Goal: Find specific page/section: Find specific page/section

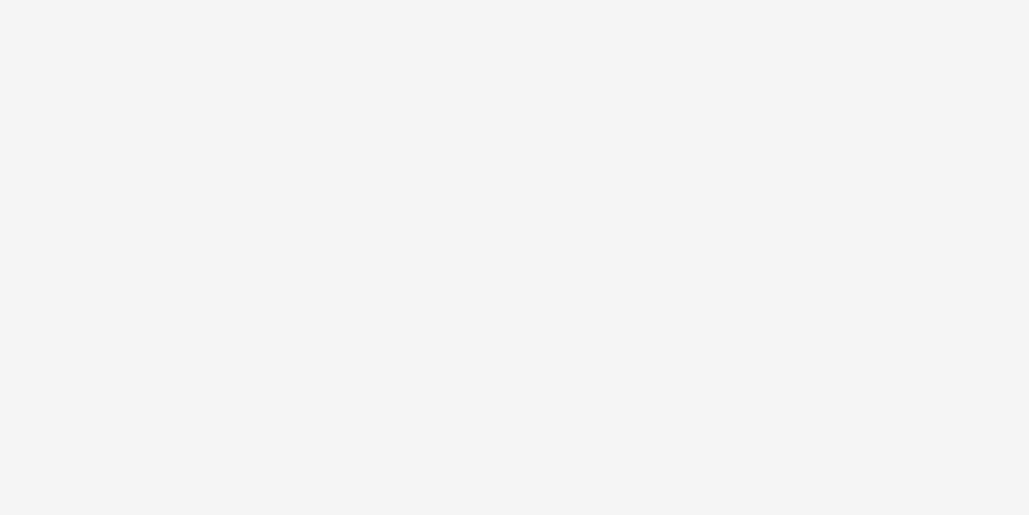
click at [754, 308] on body at bounding box center [514, 257] width 1029 height 515
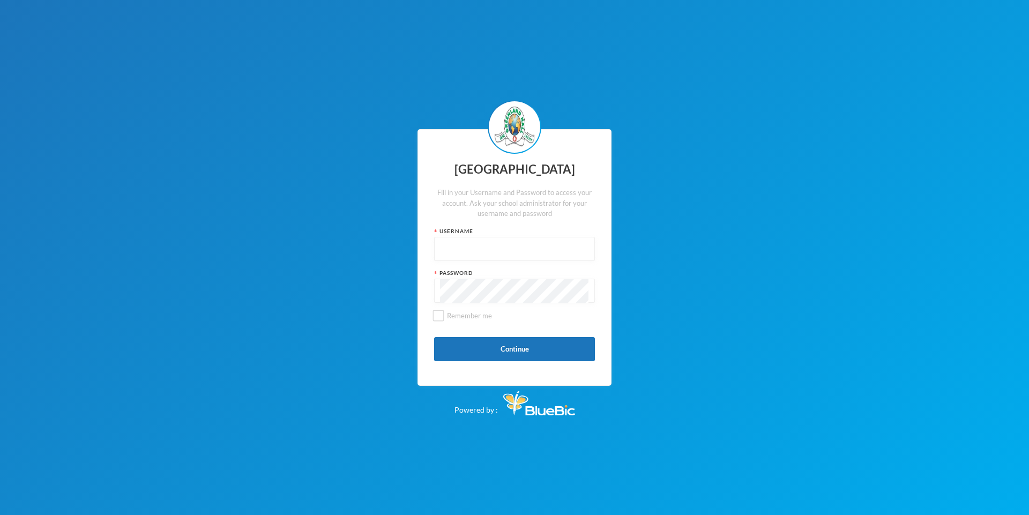
click at [439, 246] on div at bounding box center [514, 249] width 161 height 24
click at [443, 245] on input "text" at bounding box center [514, 249] width 149 height 24
type input "glh25cs32"
click at [524, 345] on button "Continue" at bounding box center [514, 349] width 161 height 24
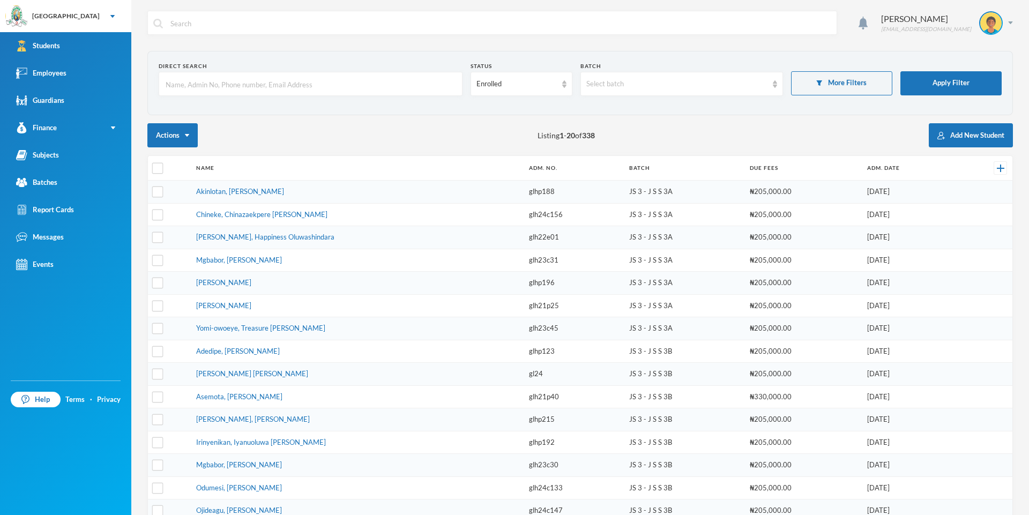
checkbox input "false"
click at [65, 49] on link "Students" at bounding box center [65, 45] width 131 height 27
click at [68, 67] on link "Employees" at bounding box center [65, 73] width 131 height 27
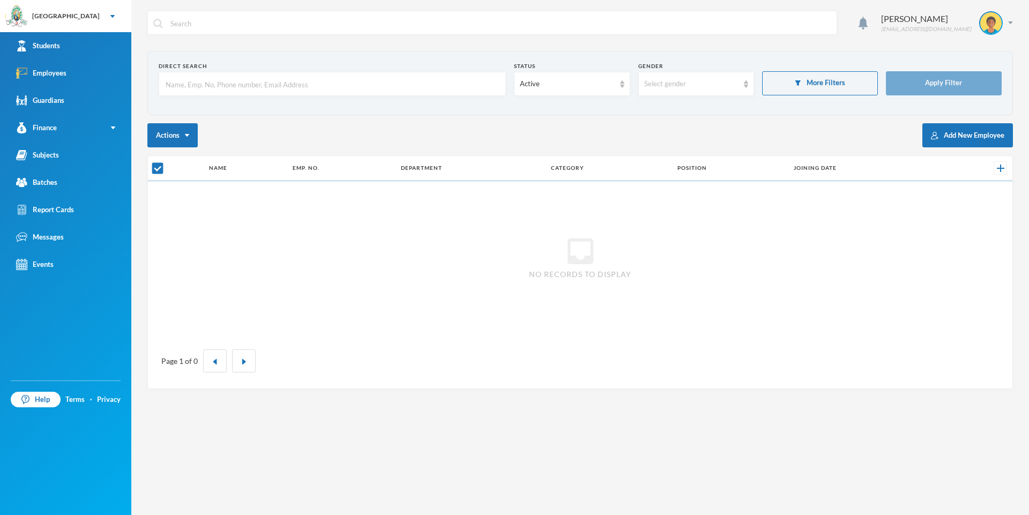
click at [172, 77] on input "text" at bounding box center [333, 84] width 336 height 24
click at [749, 85] on div "Select gender" at bounding box center [696, 84] width 116 height 24
checkbox input "false"
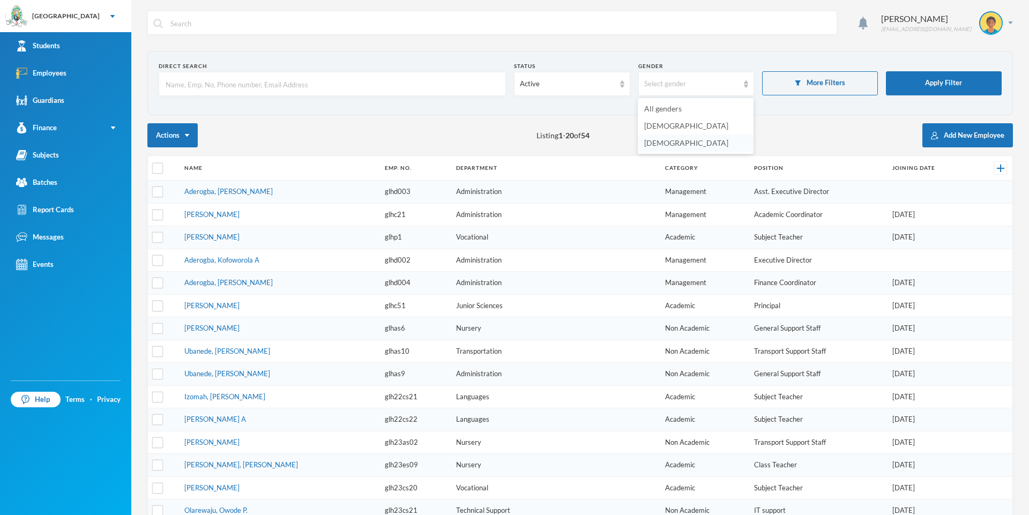
click at [698, 148] on li "[DEMOGRAPHIC_DATA]" at bounding box center [696, 143] width 116 height 17
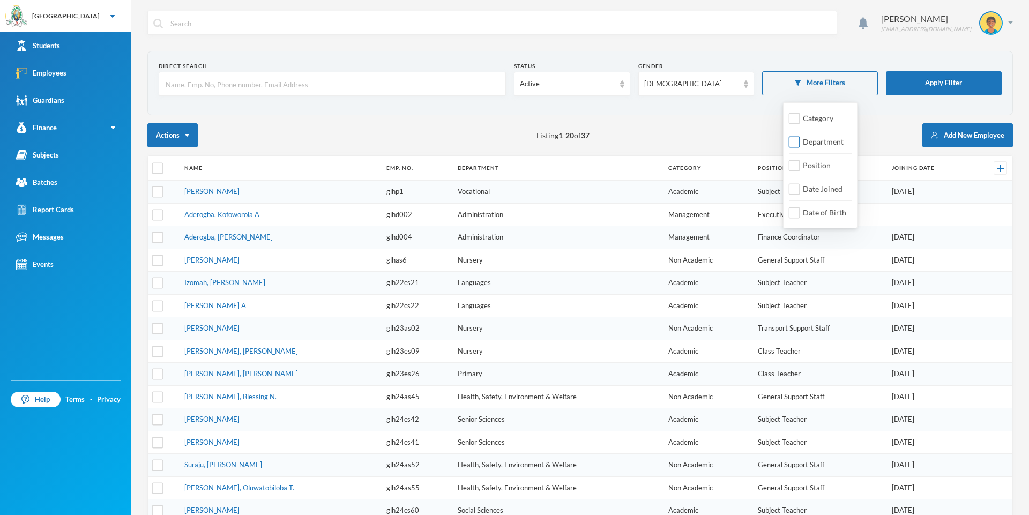
click at [801, 141] on span "Department" at bounding box center [823, 141] width 49 height 9
click at [800, 141] on input "Department" at bounding box center [794, 142] width 11 height 11
checkbox input "true"
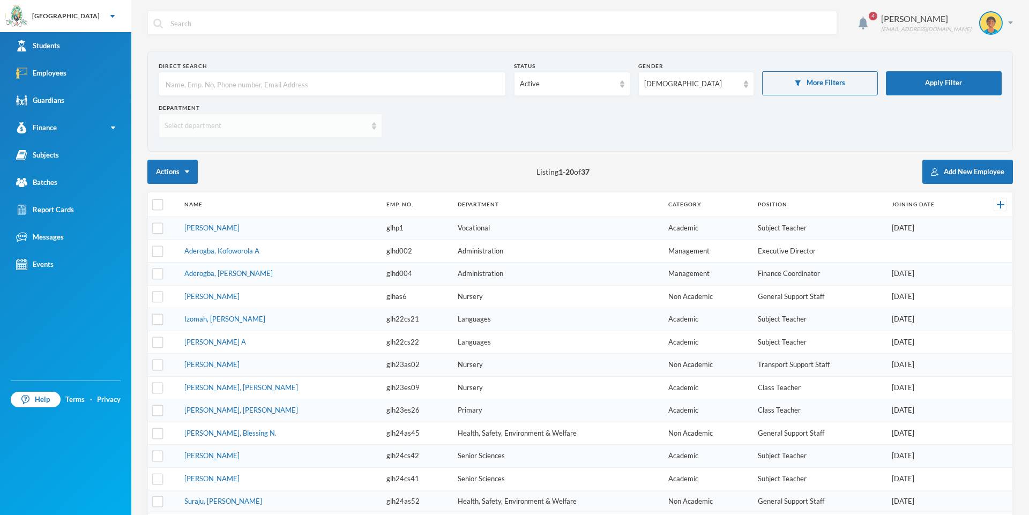
click at [376, 129] on div "Select department" at bounding box center [271, 126] width 224 height 24
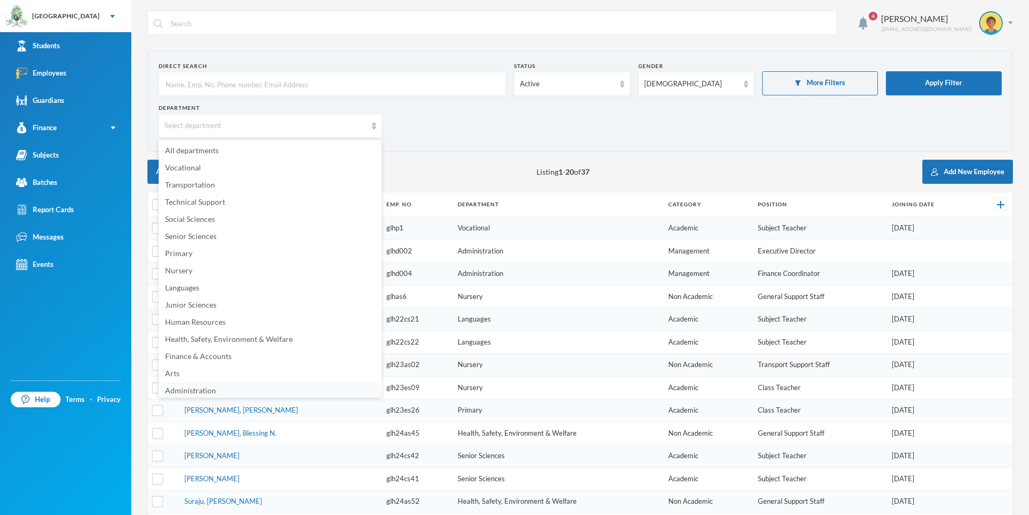
scroll to position [2, 0]
click at [189, 280] on li "Languages" at bounding box center [270, 286] width 223 height 17
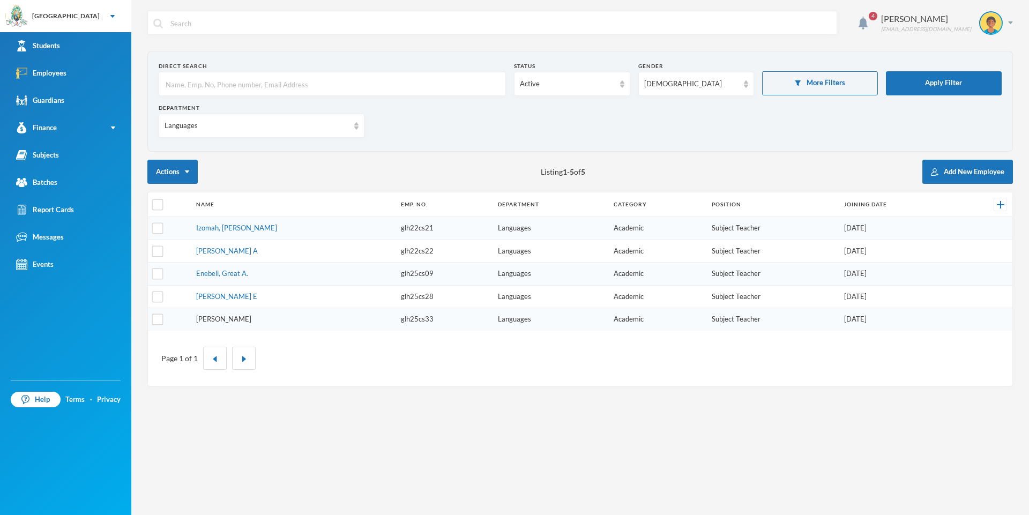
click at [233, 319] on link "[PERSON_NAME]" at bounding box center [223, 319] width 55 height 9
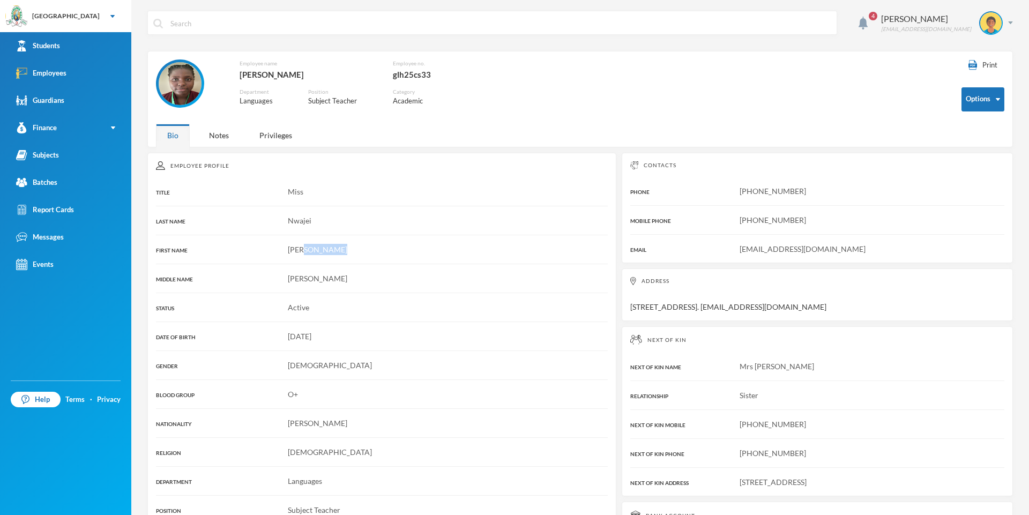
click at [465, 256] on div "Employee Profile TITLE Miss LAST NAME [PERSON_NAME] FIRST NAME [PERSON_NAME] NA…" at bounding box center [381, 384] width 469 height 462
